Goal: Information Seeking & Learning: Understand process/instructions

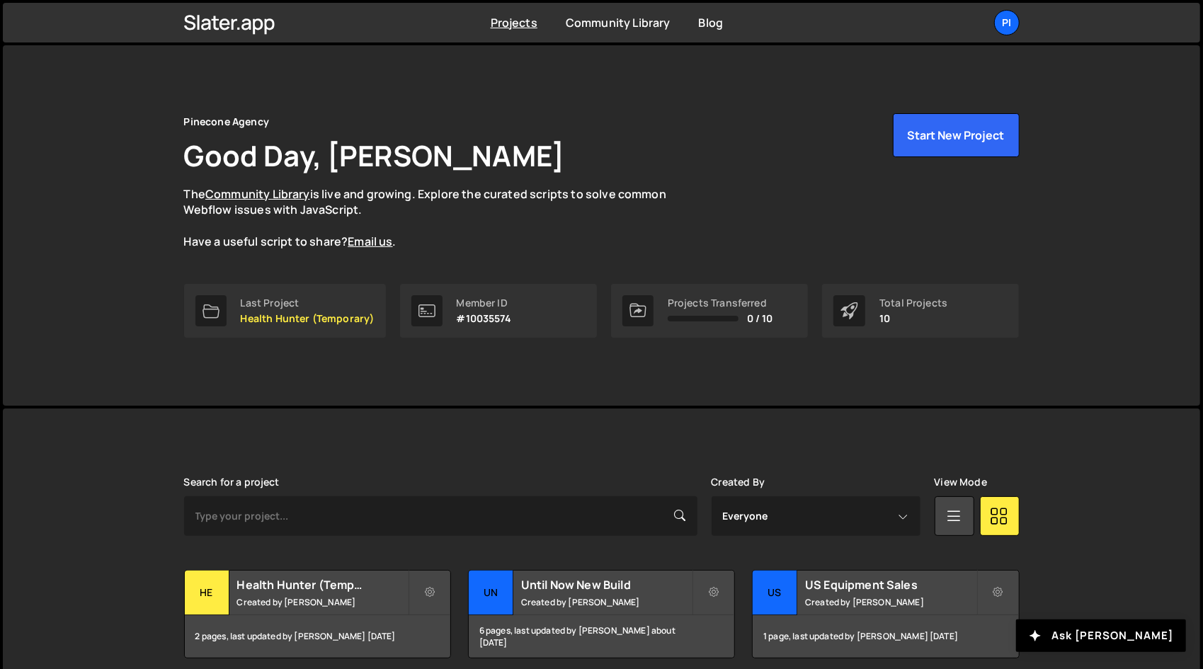
scroll to position [373, 0]
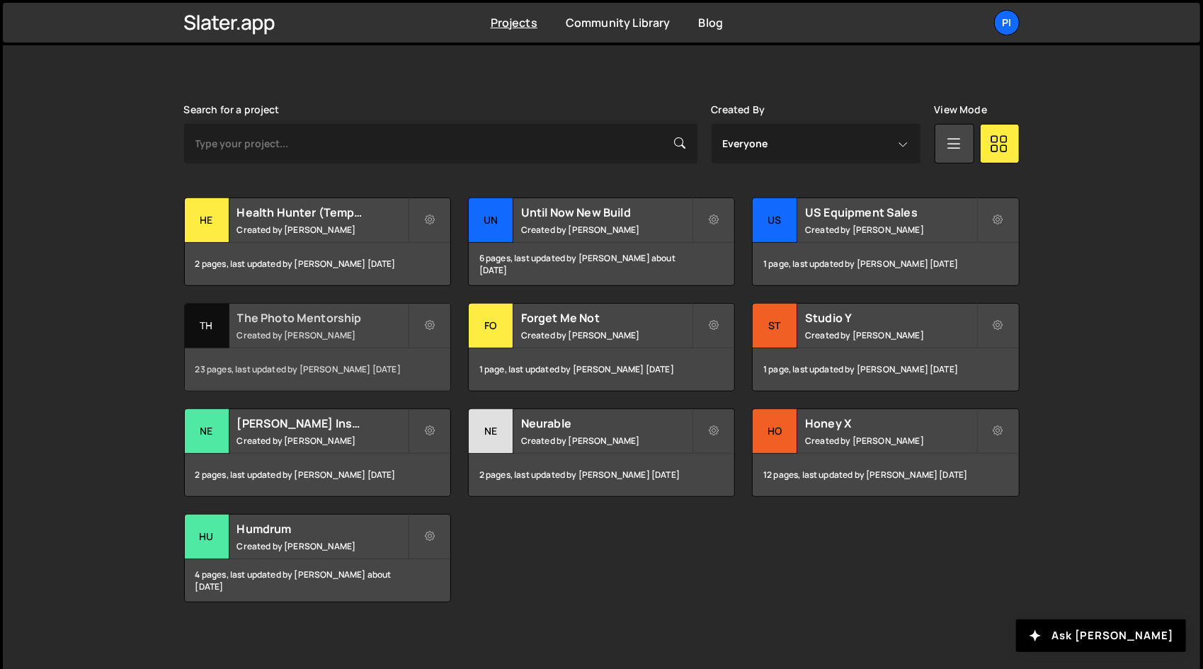
click at [333, 345] on div "The Photo Mentorship Created by Richard Burles" at bounding box center [318, 326] width 266 height 44
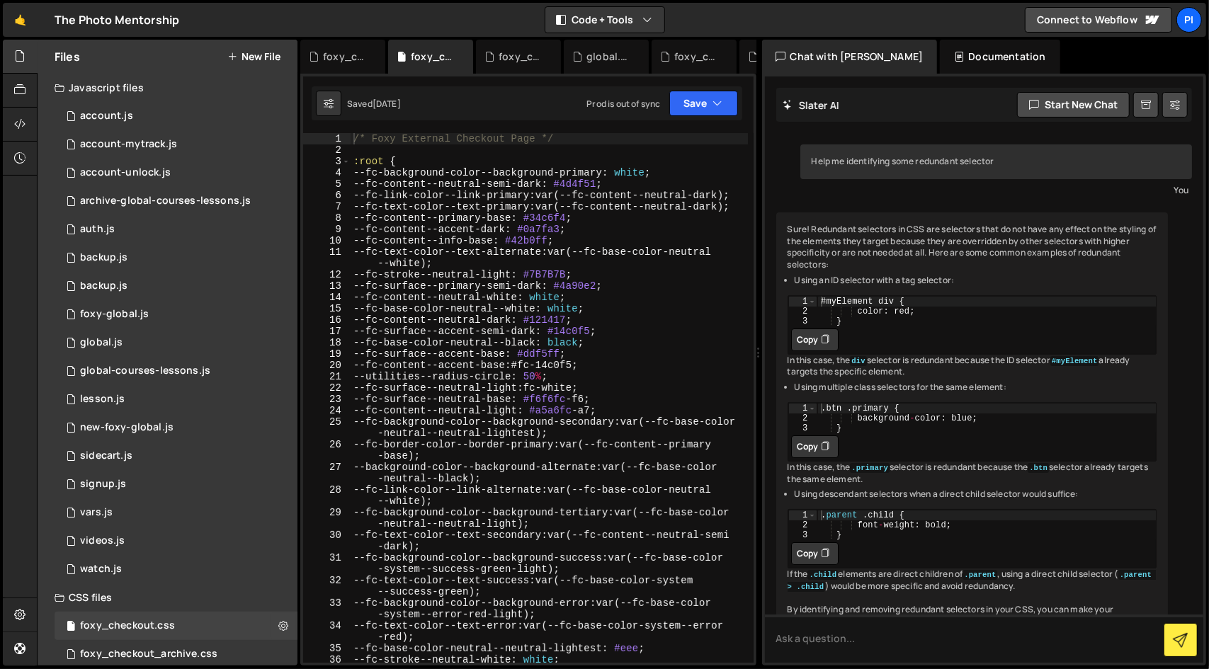
scroll to position [11508, 0]
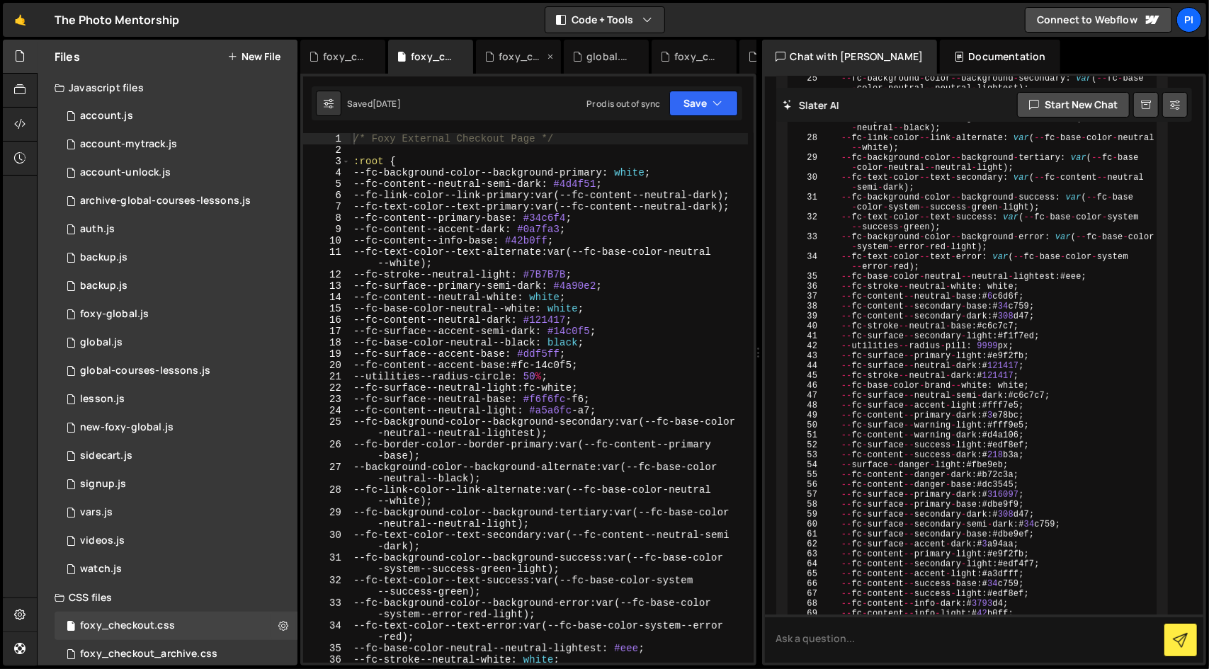
click at [548, 57] on icon at bounding box center [550, 57] width 10 height 14
click at [0, 0] on icon at bounding box center [0, 0] width 0 height 0
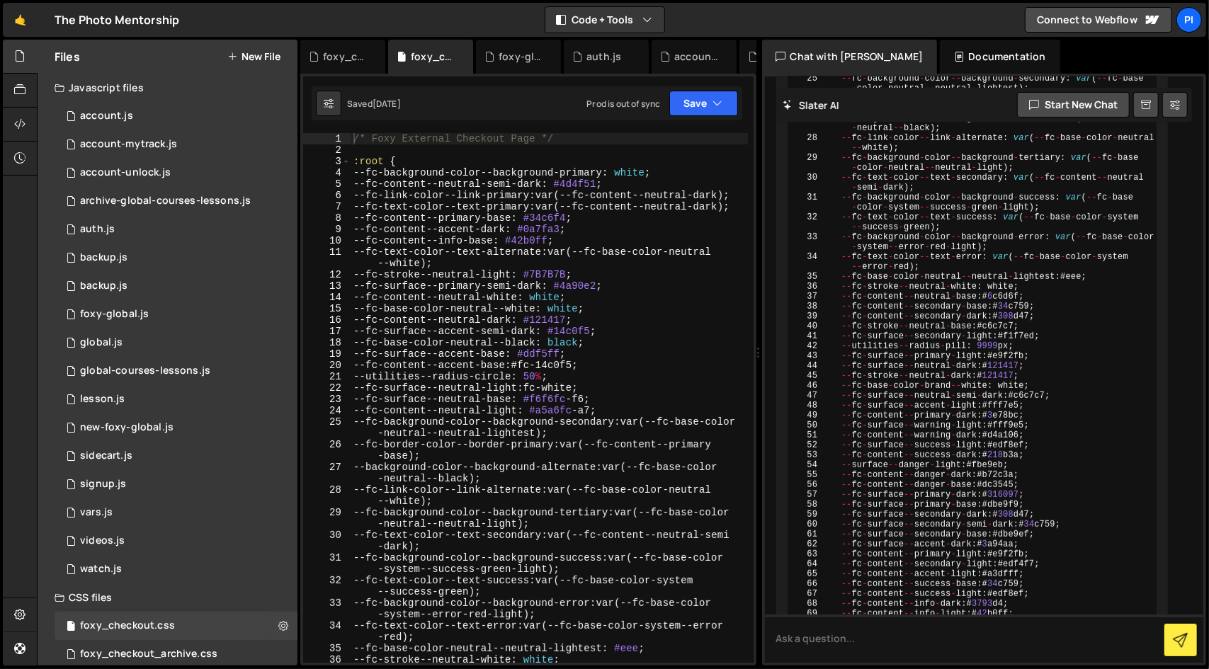
click at [0, 0] on icon at bounding box center [0, 0] width 0 height 0
click at [586, 57] on div "account.js" at bounding box center [608, 57] width 45 height 14
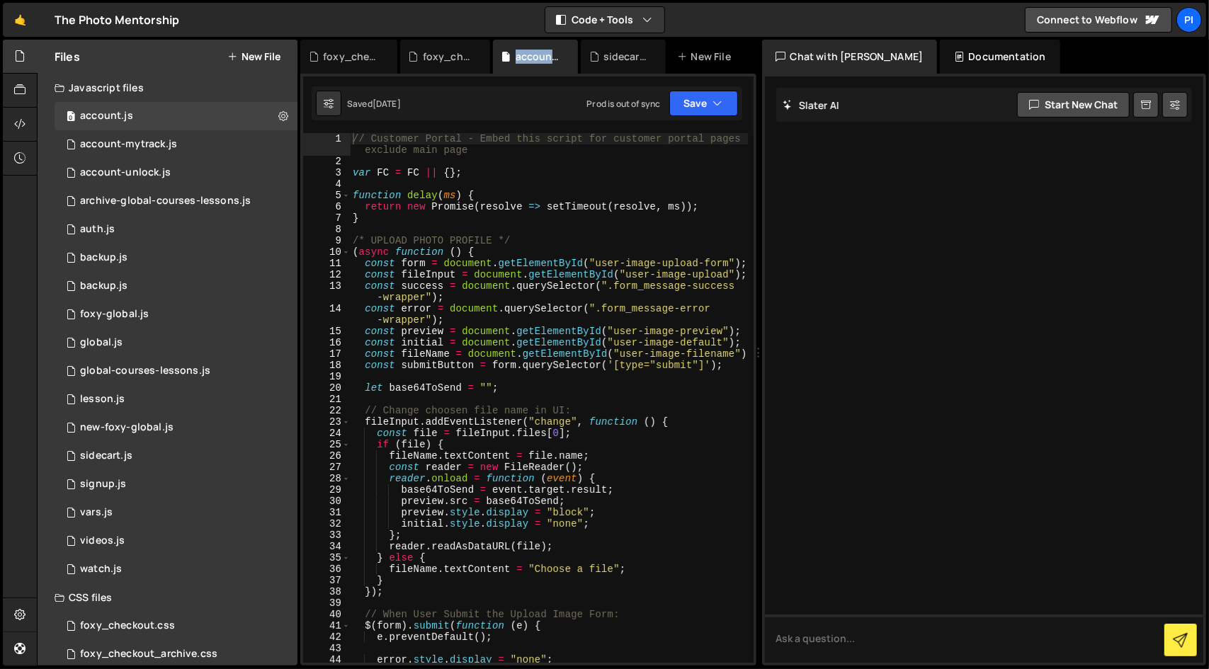
scroll to position [0, 0]
click at [567, 57] on icon at bounding box center [567, 57] width 10 height 14
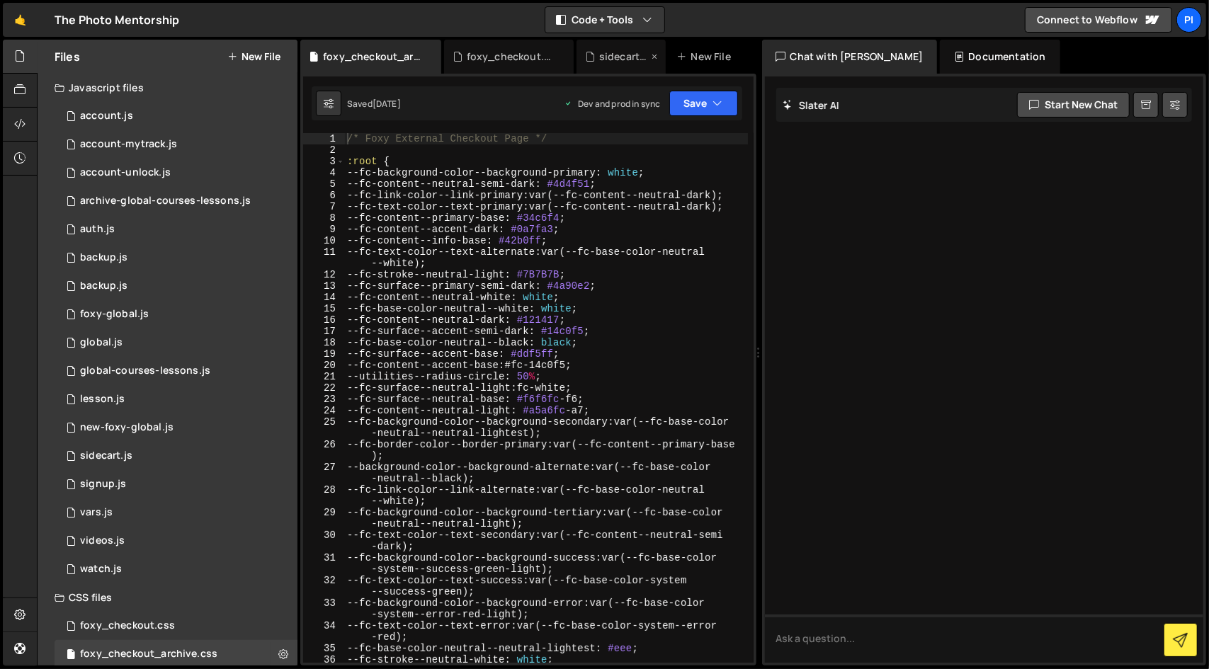
click at [654, 55] on icon at bounding box center [654, 57] width 10 height 14
click at [437, 57] on icon at bounding box center [436, 57] width 10 height 14
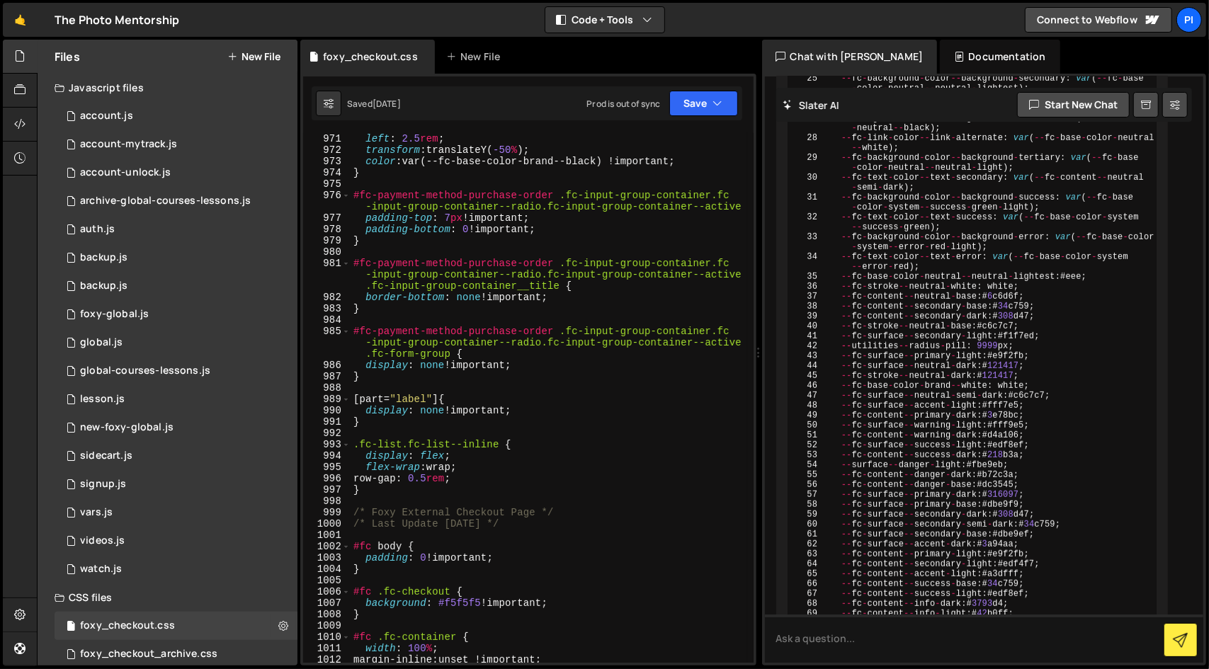
scroll to position [11929, 0]
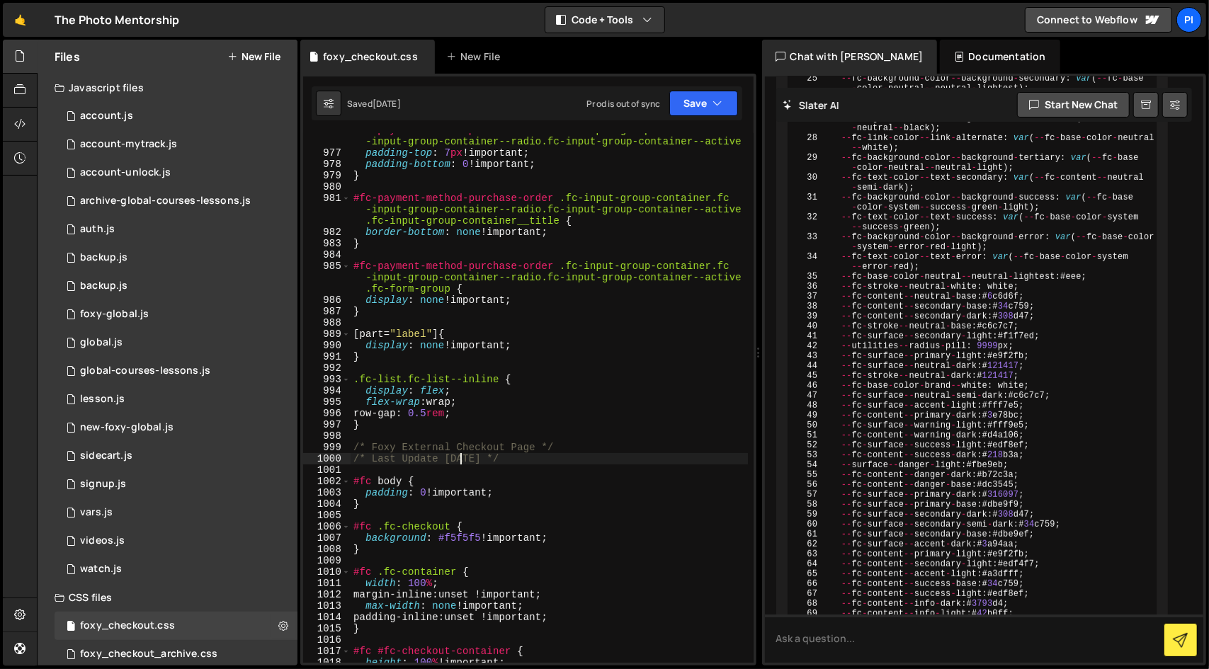
click at [460, 458] on div "#fc-payment-method-purchase-order .fc-input-group-container.fc -input-group-con…" at bounding box center [549, 407] width 397 height 564
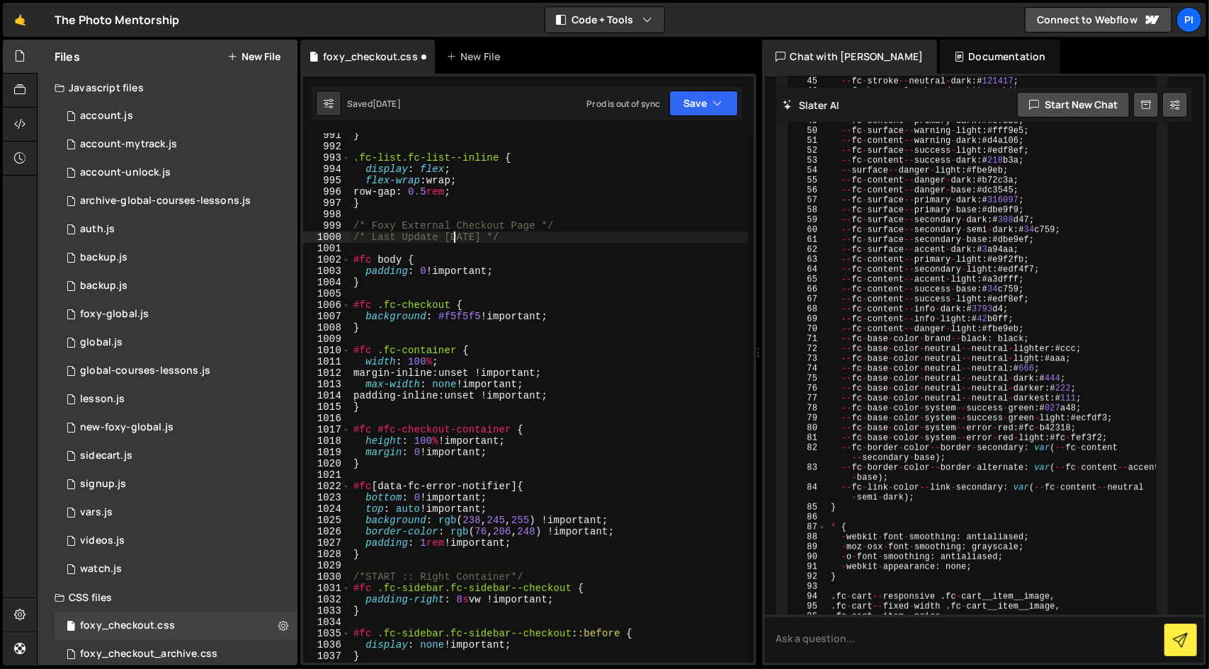
scroll to position [12166, 0]
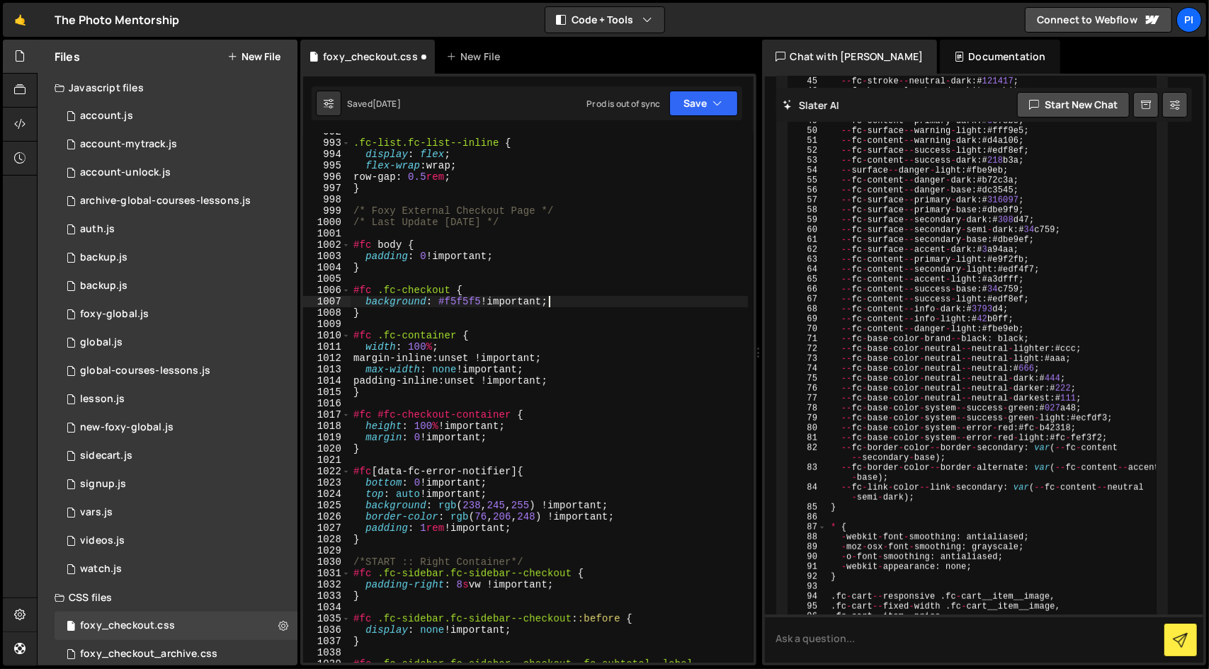
click at [569, 297] on div ".fc-list.fc-list--inline { display : flex ; flex-wrap : wrap ; row-gap : 0.5 re…" at bounding box center [549, 402] width 397 height 552
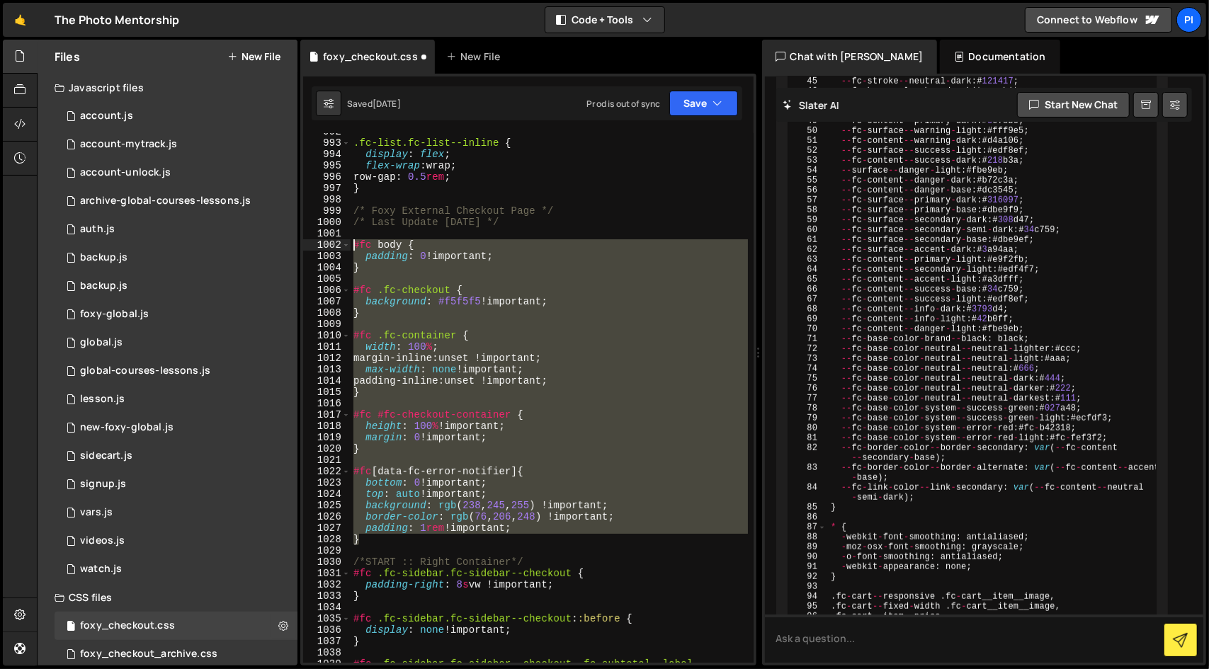
drag, startPoint x: 401, startPoint y: 542, endPoint x: 352, endPoint y: 242, distance: 303.5
click at [352, 242] on div ".fc-list.fc-list--inline { display : flex ; flex-wrap : wrap ; row-gap : 0.5 re…" at bounding box center [549, 402] width 397 height 552
type textarea "#fc body { padding: 0 !important;"
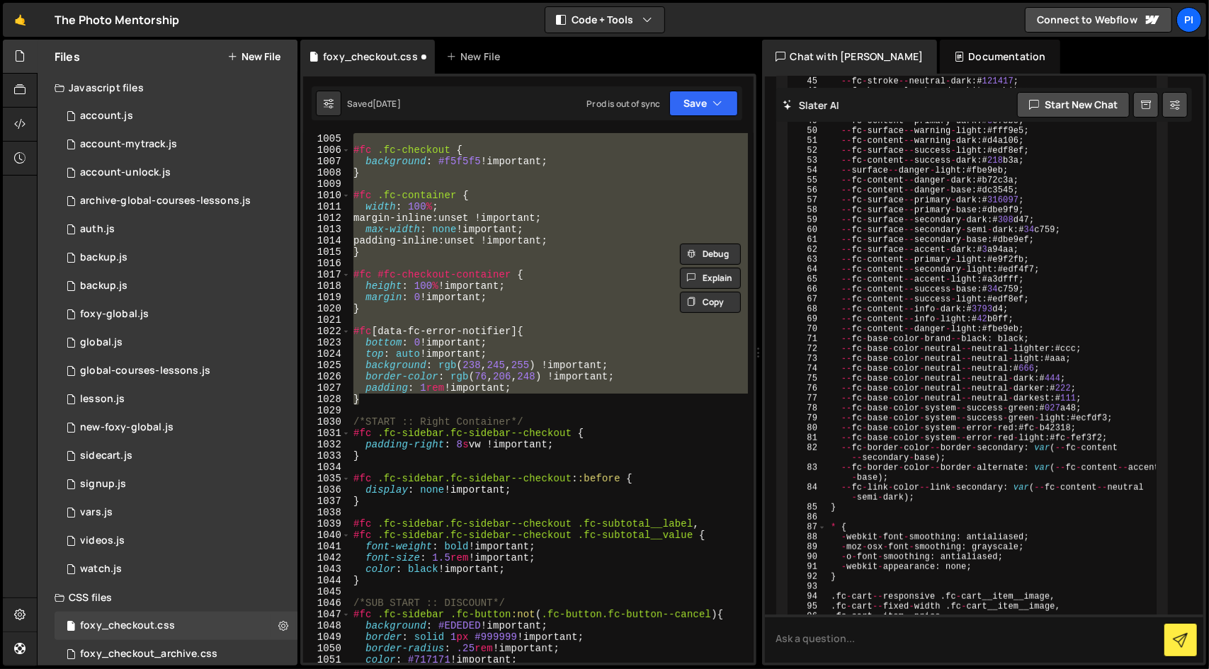
scroll to position [12349, 0]
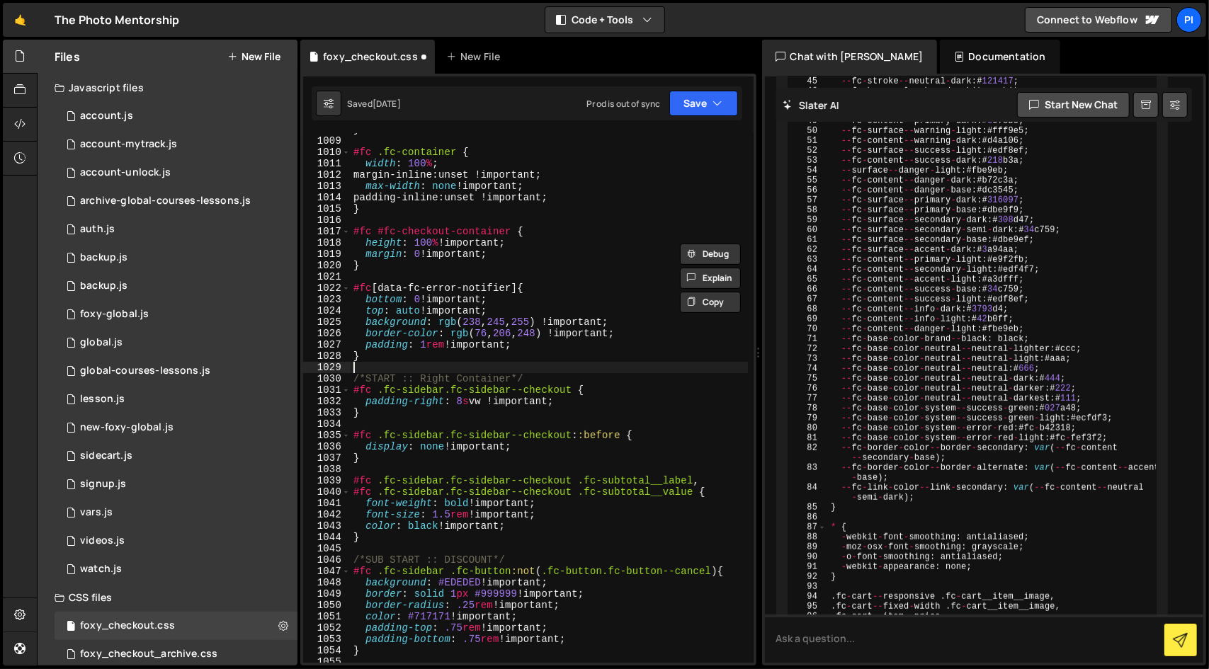
click at [432, 373] on div "} #fc .fc-container { width : 100 % ; margin-inline : unset !important ; max-wi…" at bounding box center [549, 400] width 397 height 552
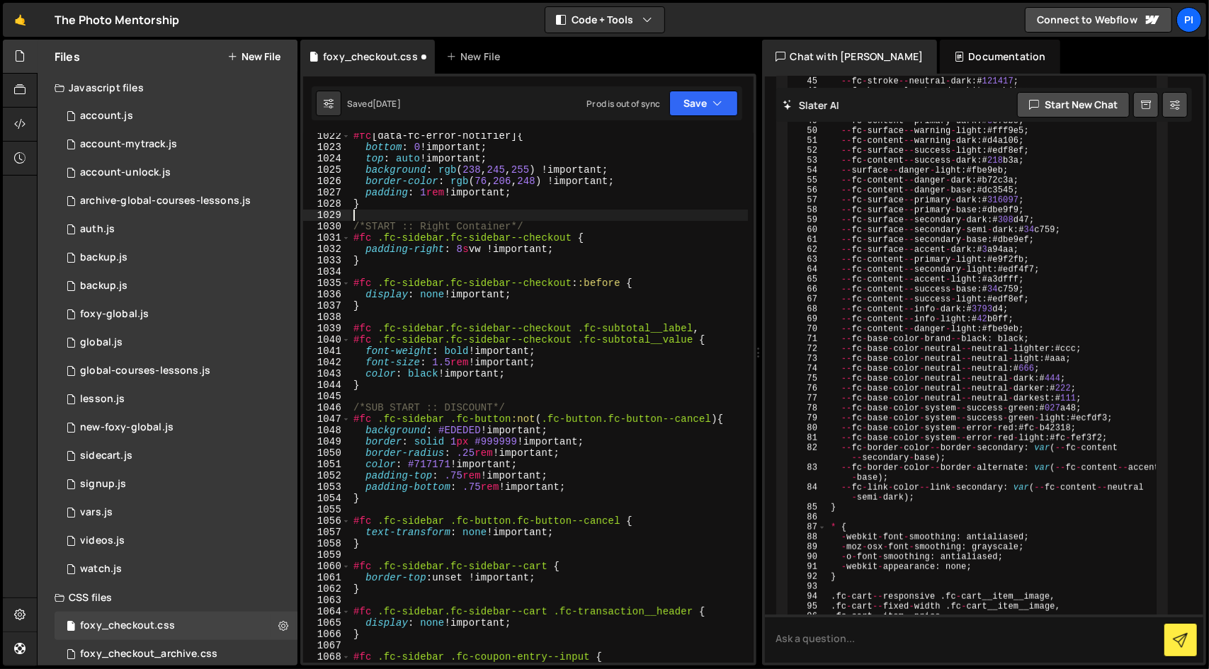
scroll to position [12531, 0]
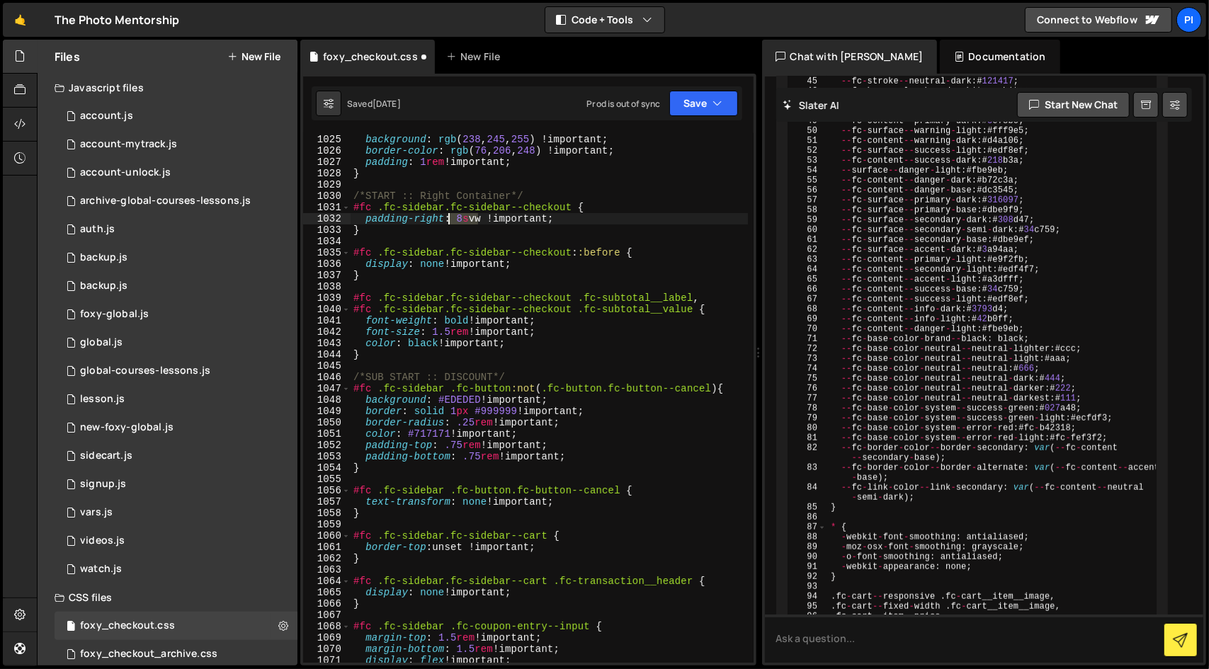
drag, startPoint x: 476, startPoint y: 215, endPoint x: 447, endPoint y: 216, distance: 29.0
click at [447, 216] on div "top : auto !important ; background : rgb ( 238 , 245 , 255 ) !important ; borde…" at bounding box center [549, 399] width 397 height 552
click at [467, 262] on div "top : auto !important ; background : rgb ( 238 , 245 , 255 ) !important ; borde…" at bounding box center [549, 399] width 397 height 552
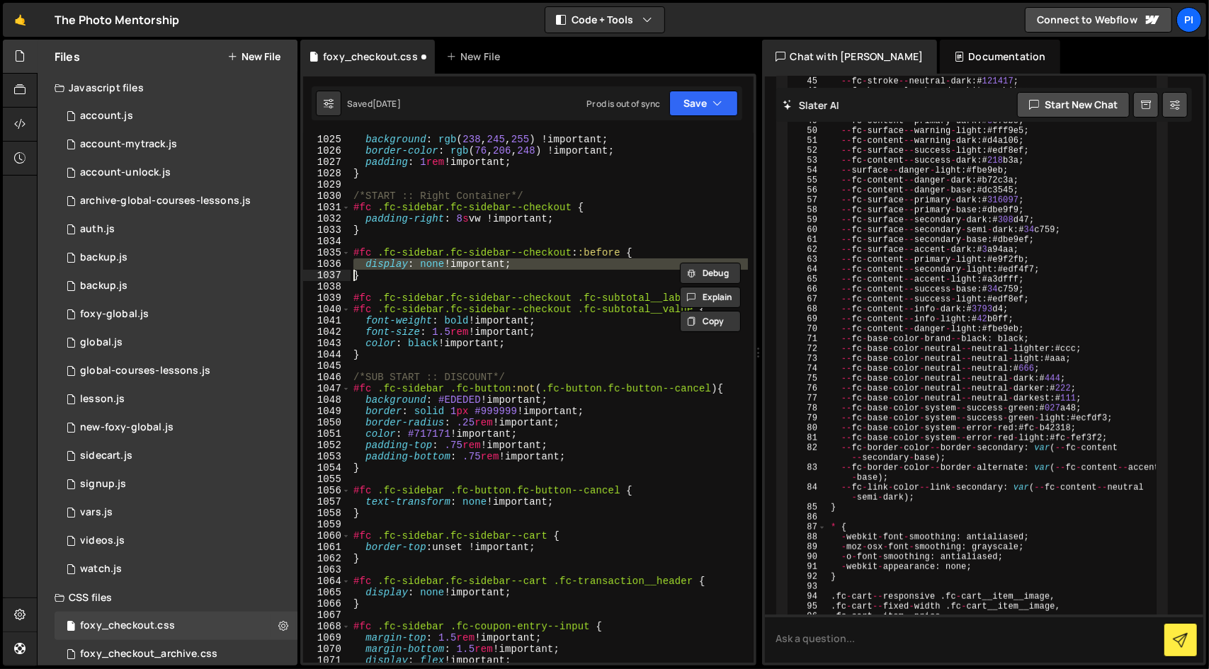
click at [467, 262] on div "top : auto !important ; background : rgb ( 238 , 245 , 255 ) !important ; borde…" at bounding box center [549, 399] width 397 height 552
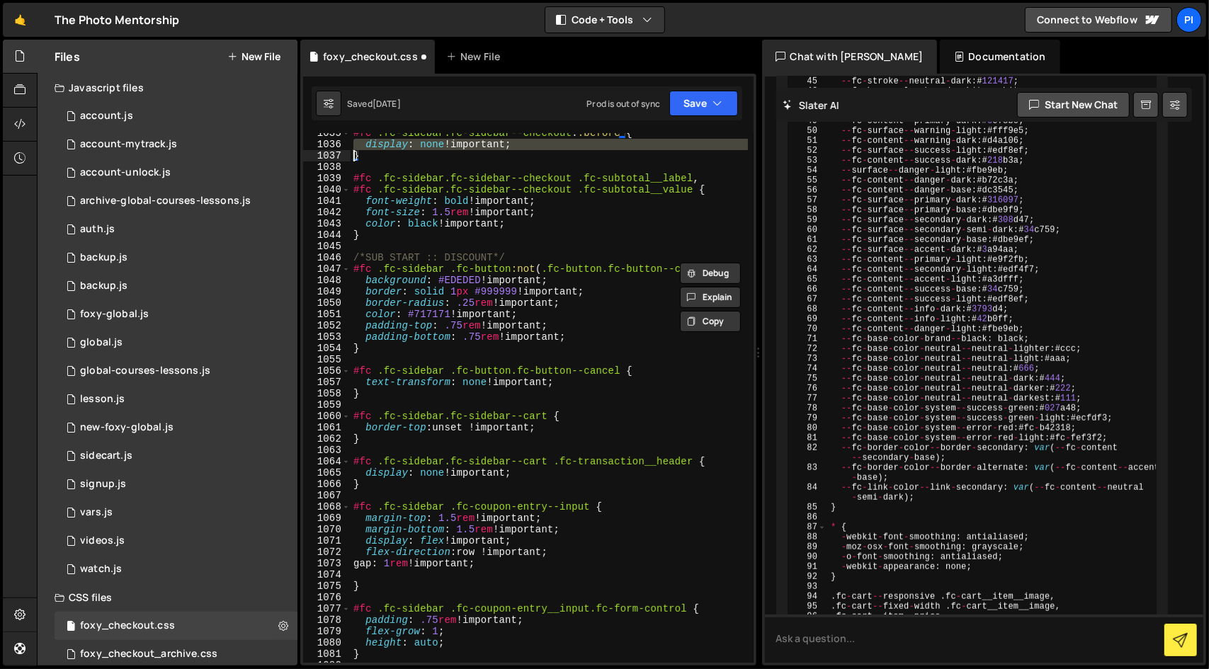
scroll to position [12652, 0]
click at [565, 279] on div "#fc .fc-sidebar.fc-sidebar--checkout : :before { display : none !important ; } …" at bounding box center [549, 403] width 397 height 552
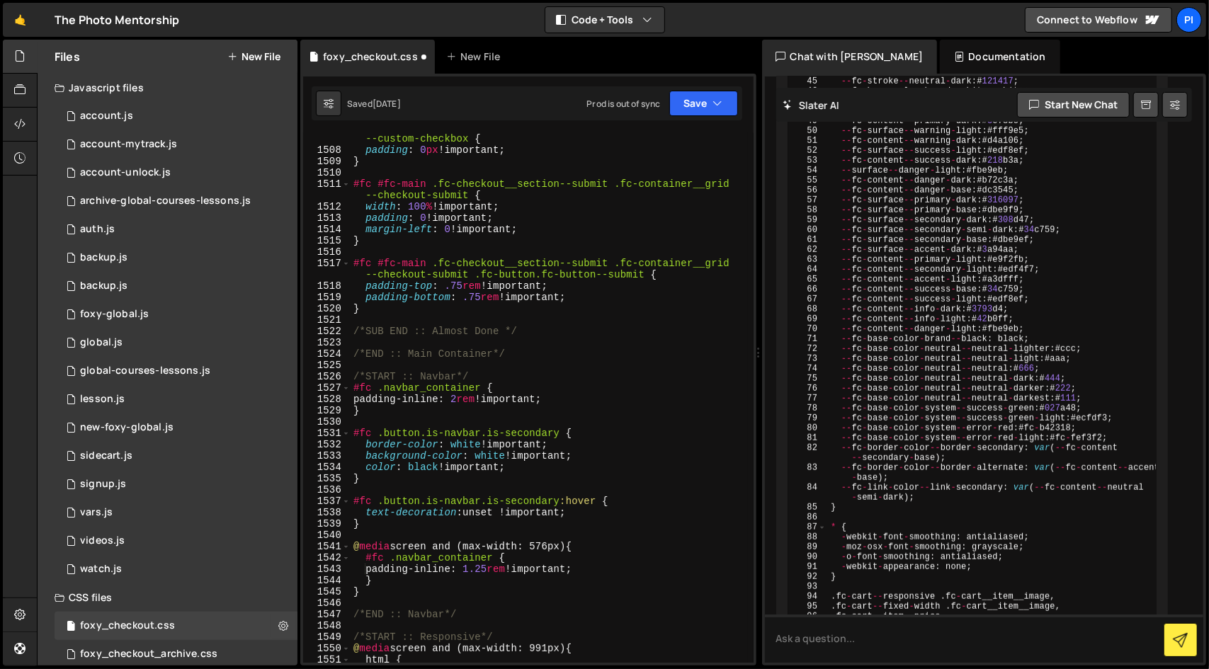
scroll to position [18710, 0]
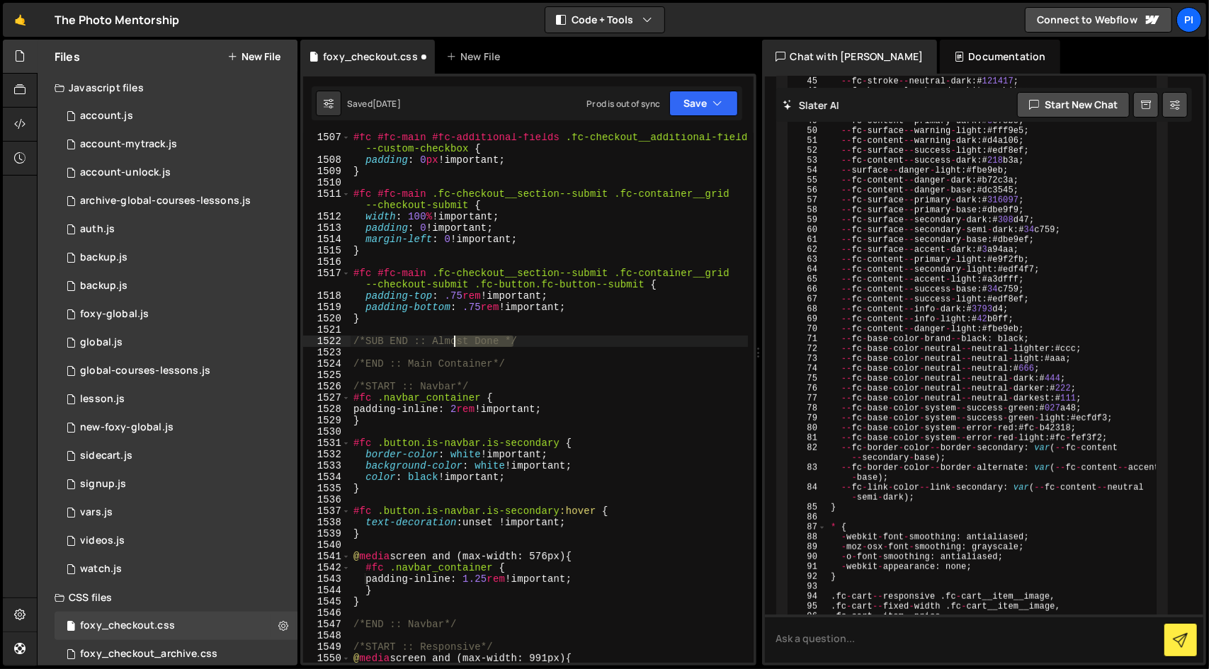
drag, startPoint x: 512, startPoint y: 339, endPoint x: 452, endPoint y: 336, distance: 60.3
click at [452, 336] on div "#fc #fc-main #fc-additional-fields .fc-checkout__additional-field --custom-chec…" at bounding box center [549, 414] width 397 height 564
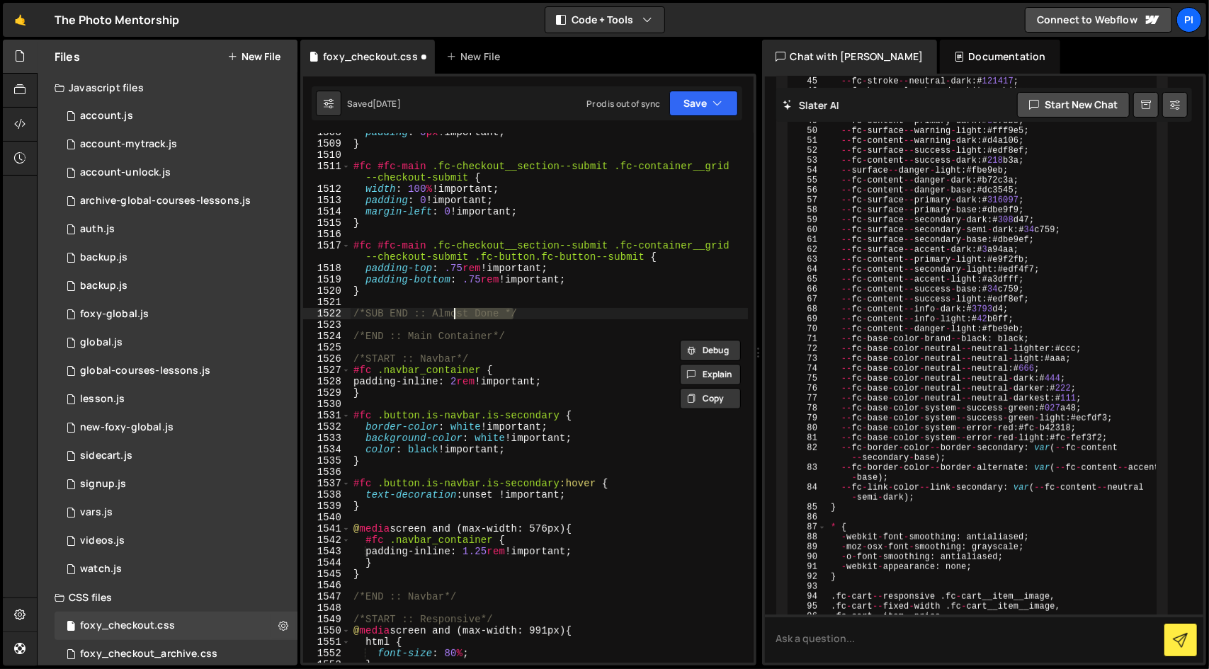
scroll to position [18760, 0]
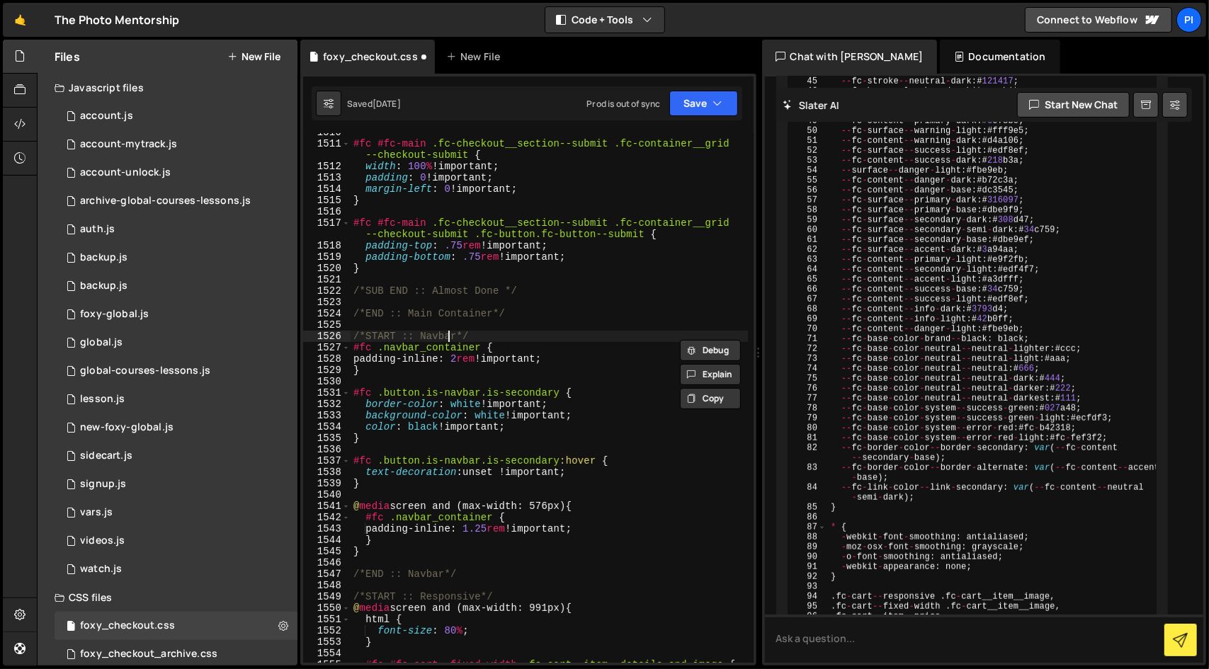
click at [445, 334] on div "#fc #fc-main .fc-checkout__section--submit .fc-container__grid --checkout-submi…" at bounding box center [549, 403] width 397 height 552
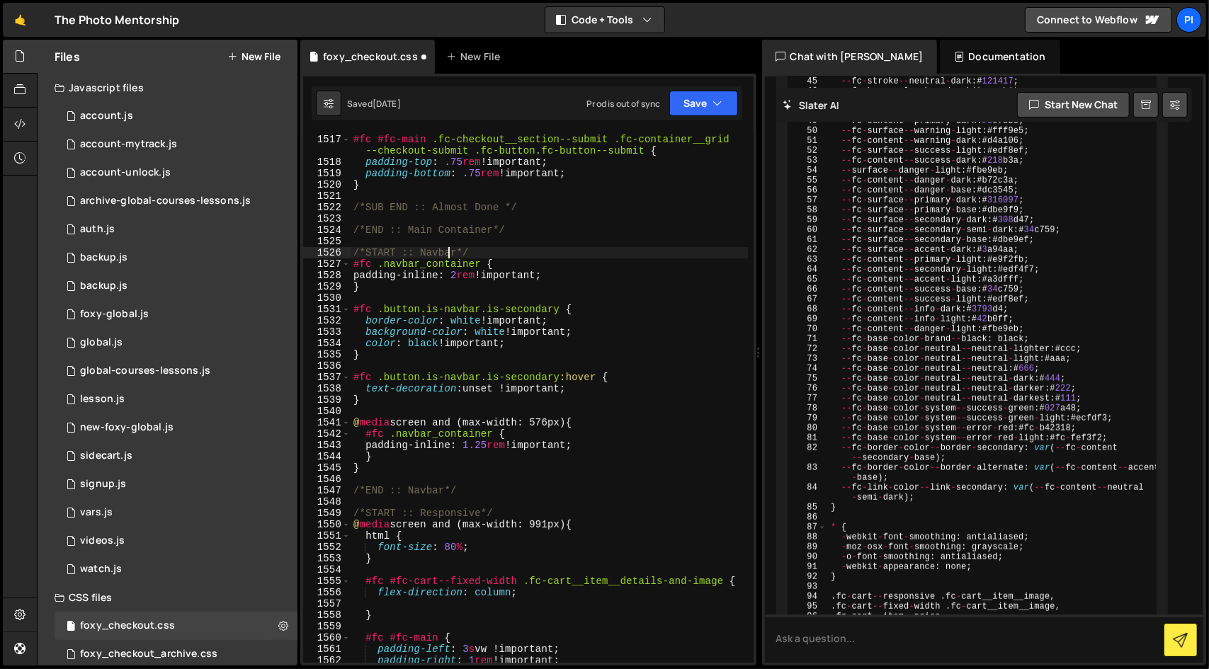
scroll to position [18852, 0]
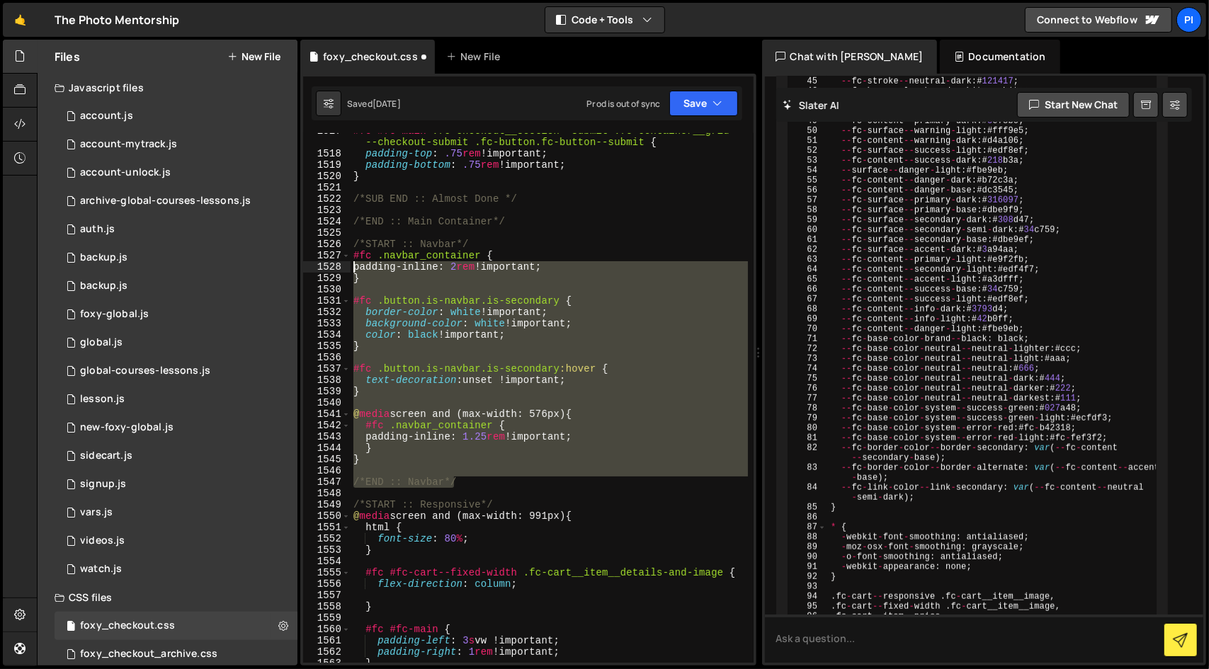
drag, startPoint x: 483, startPoint y: 481, endPoint x: 348, endPoint y: 264, distance: 255.1
click at [348, 264] on div "/*START :: Navbar*/ 1517 1518 1519 1520 1521 1522 1523 1524 1525 1526 1527 1528…" at bounding box center [528, 398] width 450 height 530
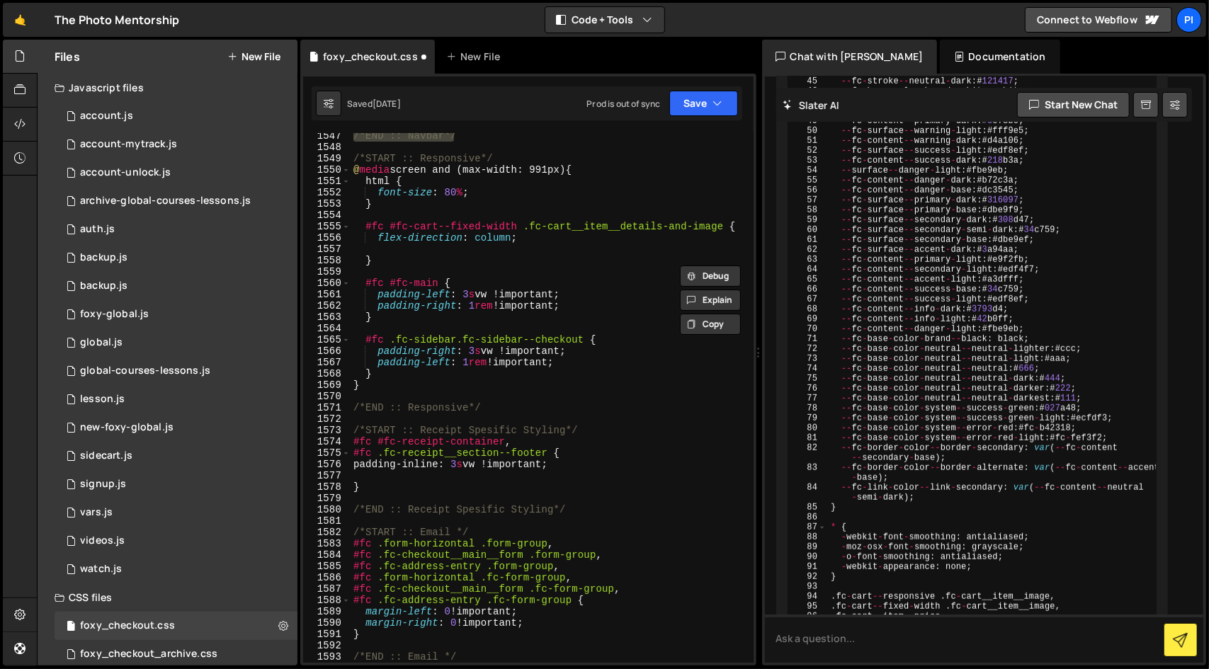
scroll to position [19199, 0]
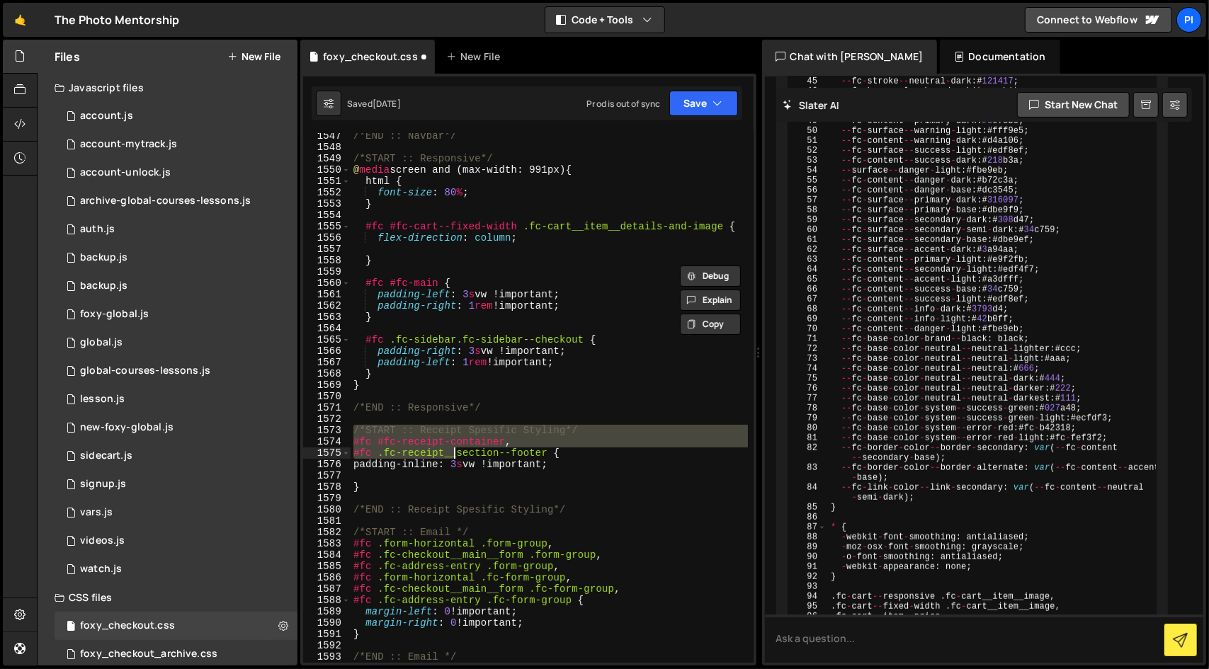
drag, startPoint x: 354, startPoint y: 430, endPoint x: 537, endPoint y: 483, distance: 190.3
click at [537, 483] on div "/*END :: Navbar*/ /*START :: Responsive*/ @ media screen and (max-width: 991px)…" at bounding box center [549, 406] width 397 height 552
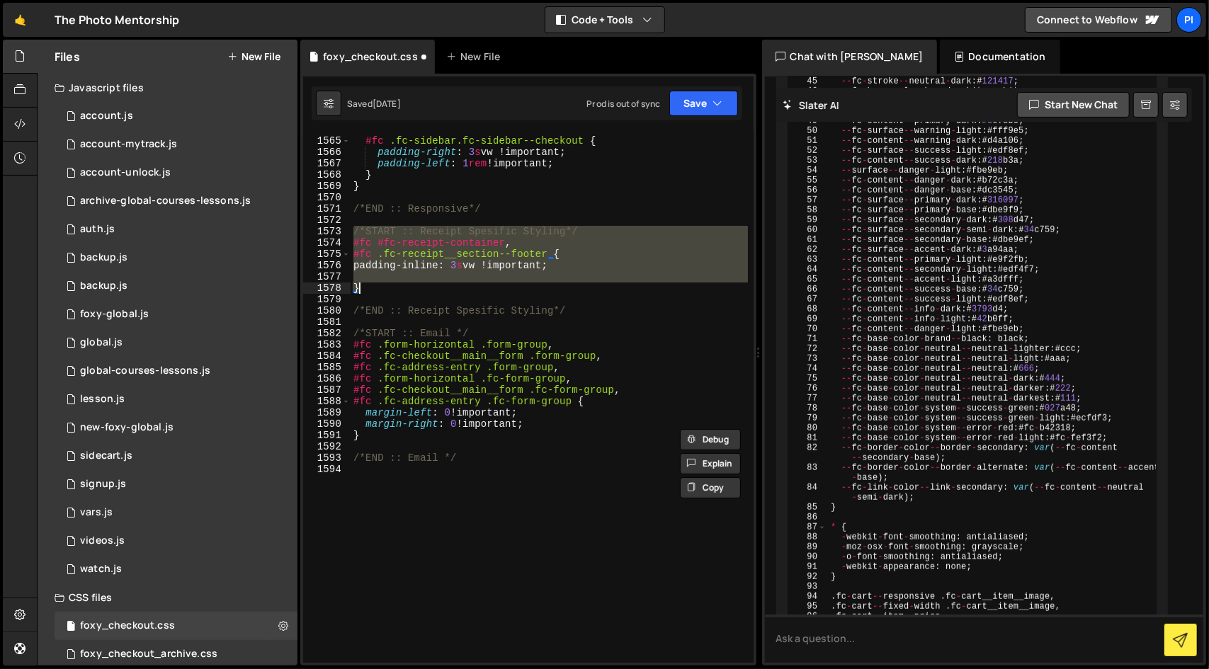
scroll to position [19387, 0]
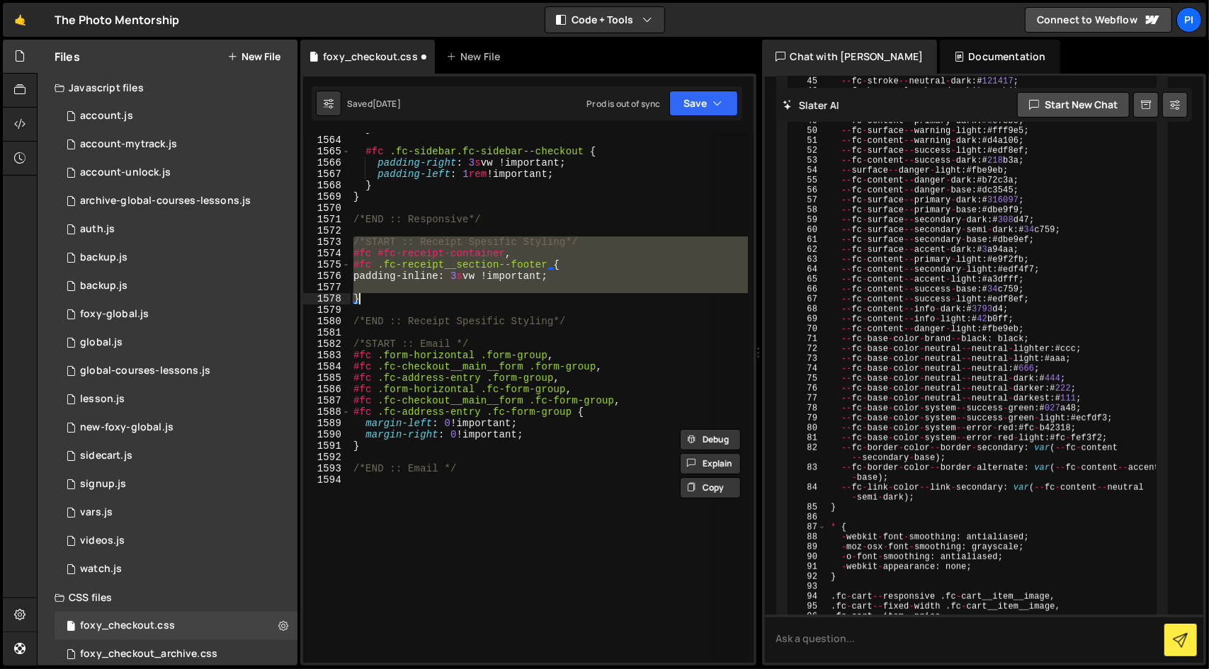
click at [518, 297] on div "} #fc .fc-sidebar.fc-sidebar--checkout { padding-right : 3 s vw !important ; pa…" at bounding box center [549, 398] width 397 height 530
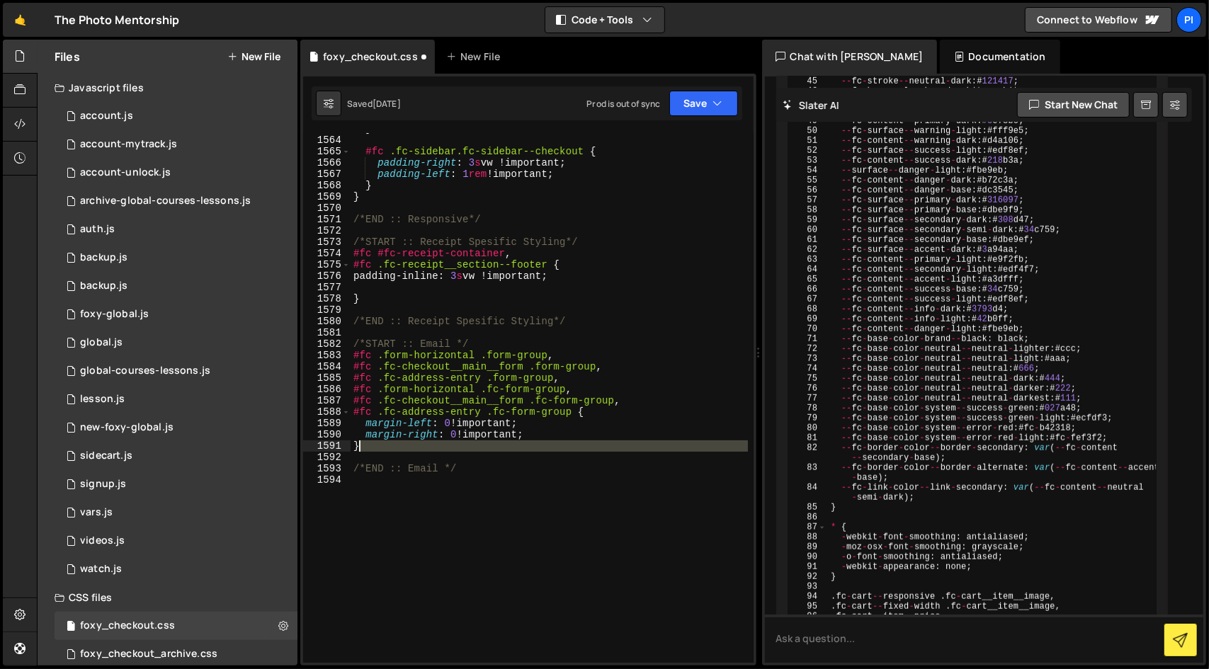
drag, startPoint x: 428, startPoint y: 455, endPoint x: 415, endPoint y: 443, distance: 18.0
click at [415, 443] on div "} #fc .fc-sidebar.fc-sidebar--checkout { padding-right : 3 s vw !important ; pa…" at bounding box center [549, 399] width 397 height 552
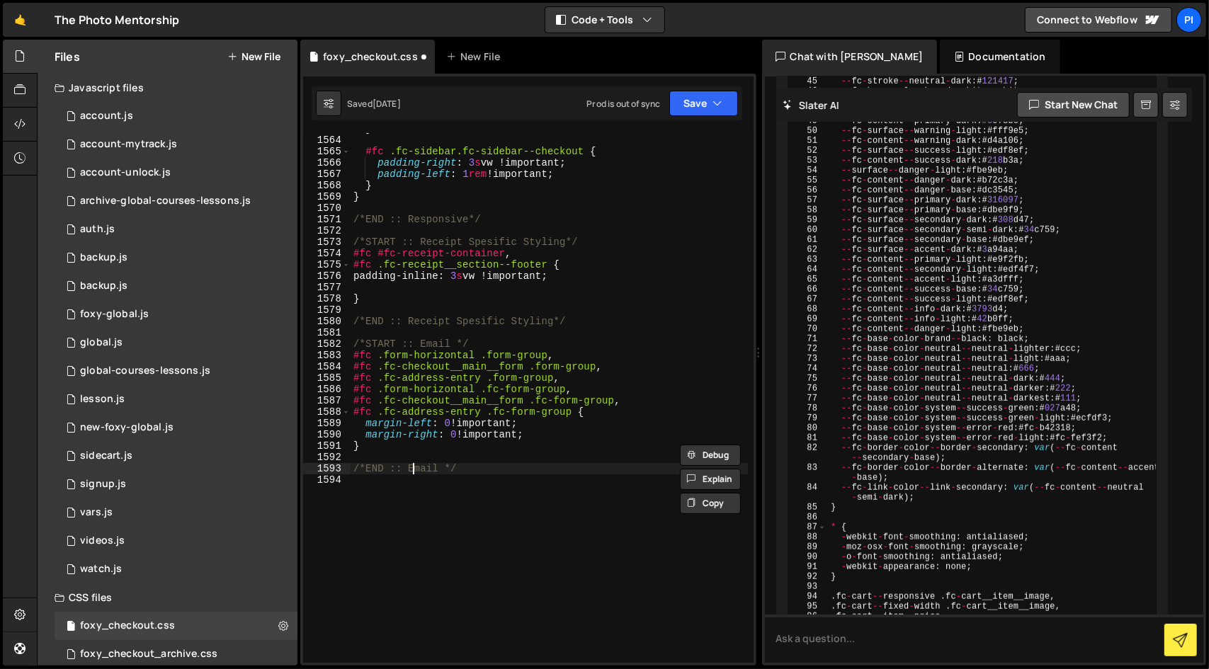
click at [411, 465] on div "} #fc .fc-sidebar.fc-sidebar--checkout { padding-right : 3 s vw !important ; pa…" at bounding box center [549, 399] width 397 height 552
type textarea "/*END :: Email */"
click at [518, 437] on div "} #fc .fc-sidebar.fc-sidebar--checkout { padding-right : 3 s vw !important ; pa…" at bounding box center [549, 399] width 397 height 552
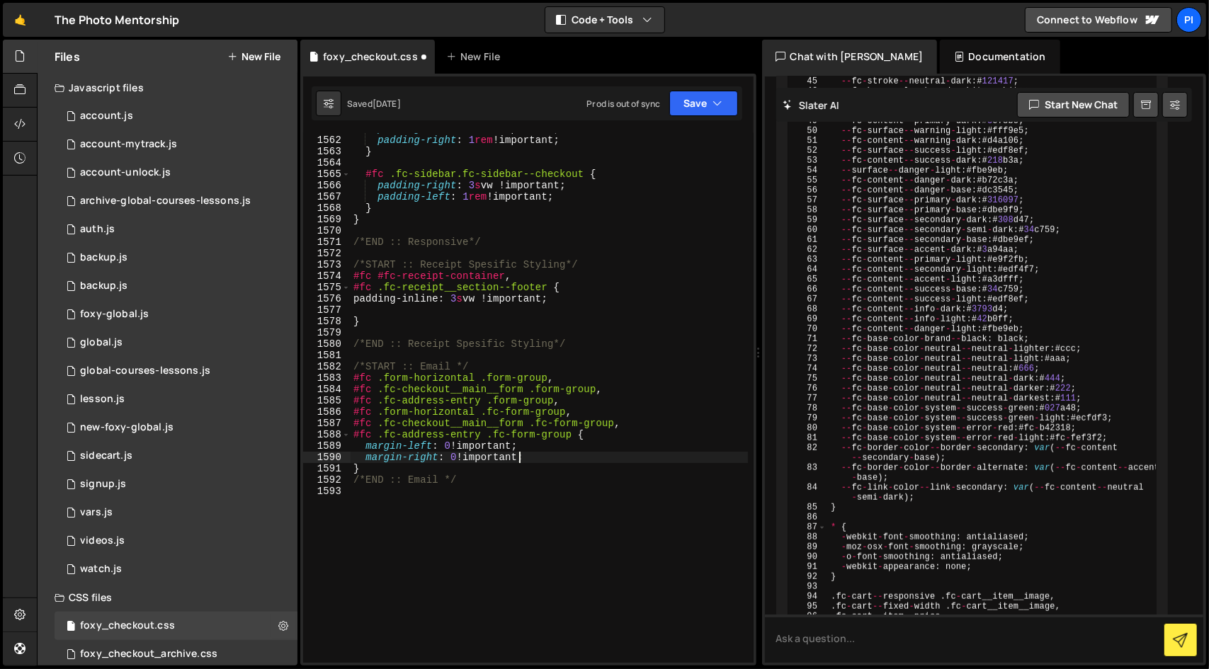
scroll to position [19364, 0]
drag, startPoint x: 356, startPoint y: 274, endPoint x: 527, endPoint y: 274, distance: 171.4
click at [527, 274] on div "padding-left : 3 s vw !important ; padding-right : 1 rem !important ; } #fc .fc…" at bounding box center [549, 399] width 397 height 552
click at [637, 424] on div "padding-left : 3 s vw !important ; padding-right : 1 rem !important ; } #fc .fc…" at bounding box center [549, 399] width 397 height 552
type textarea "#fc .fc-checkout__main__form .fc-form-group,"
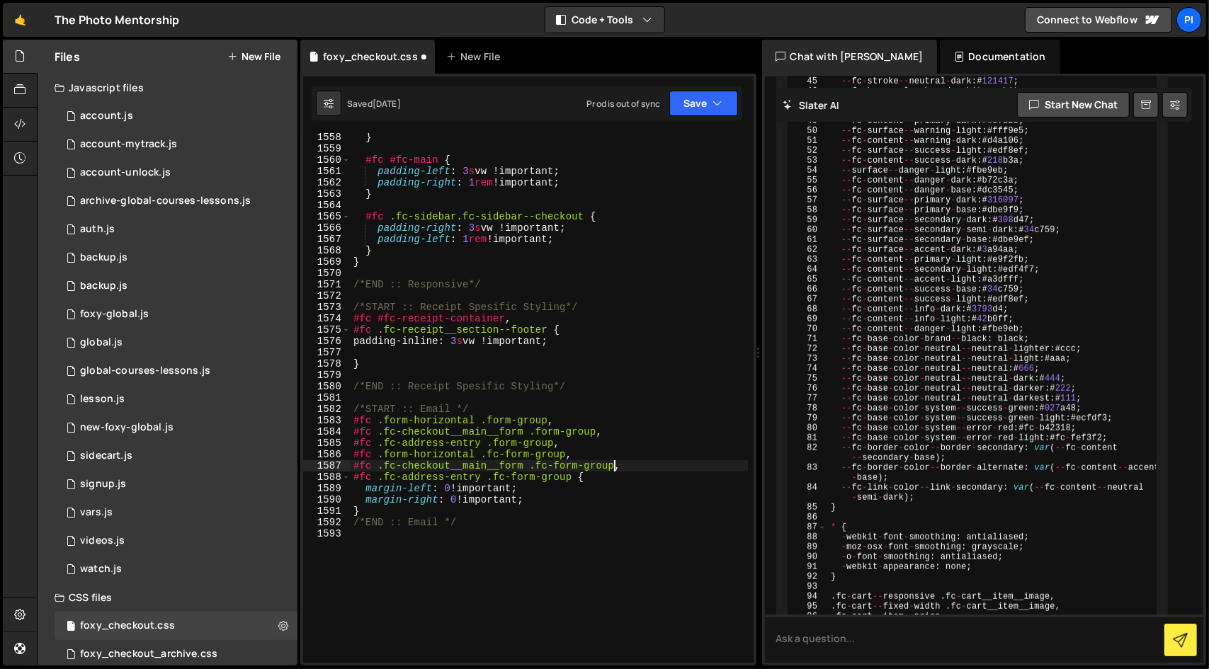
scroll to position [19322, 0]
